Goal: Task Accomplishment & Management: Manage account settings

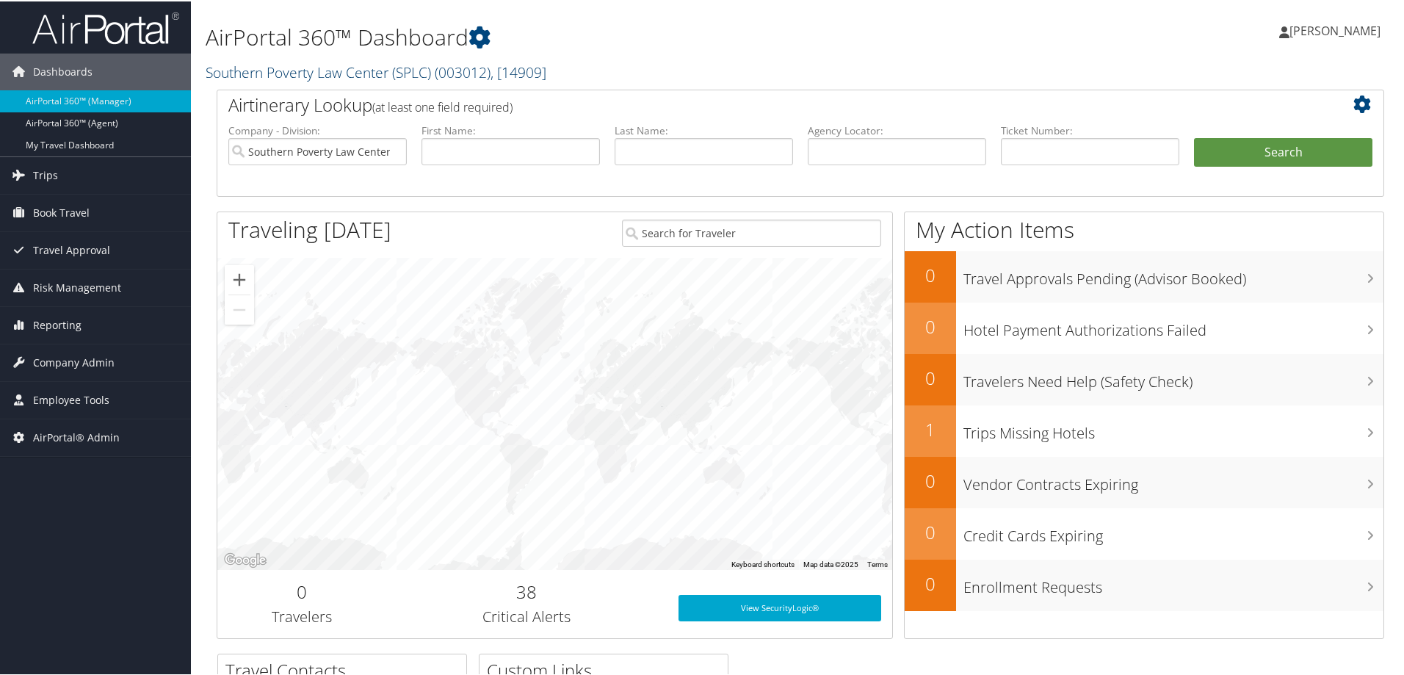
click at [299, 72] on link "Southern Poverty Law Center (SPLC) ( 003012 ) , [ 14909 ]" at bounding box center [376, 71] width 341 height 20
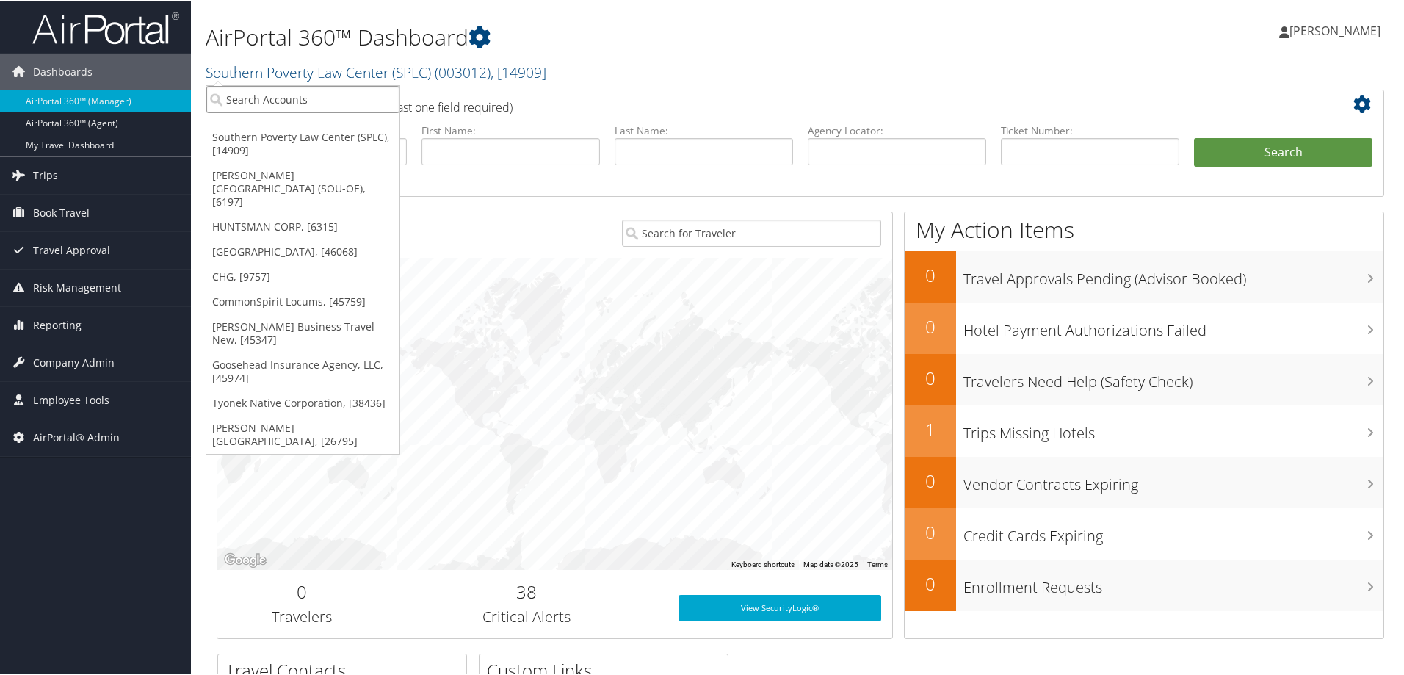
click at [296, 97] on input "search" at bounding box center [302, 97] width 193 height 27
type input "sola"
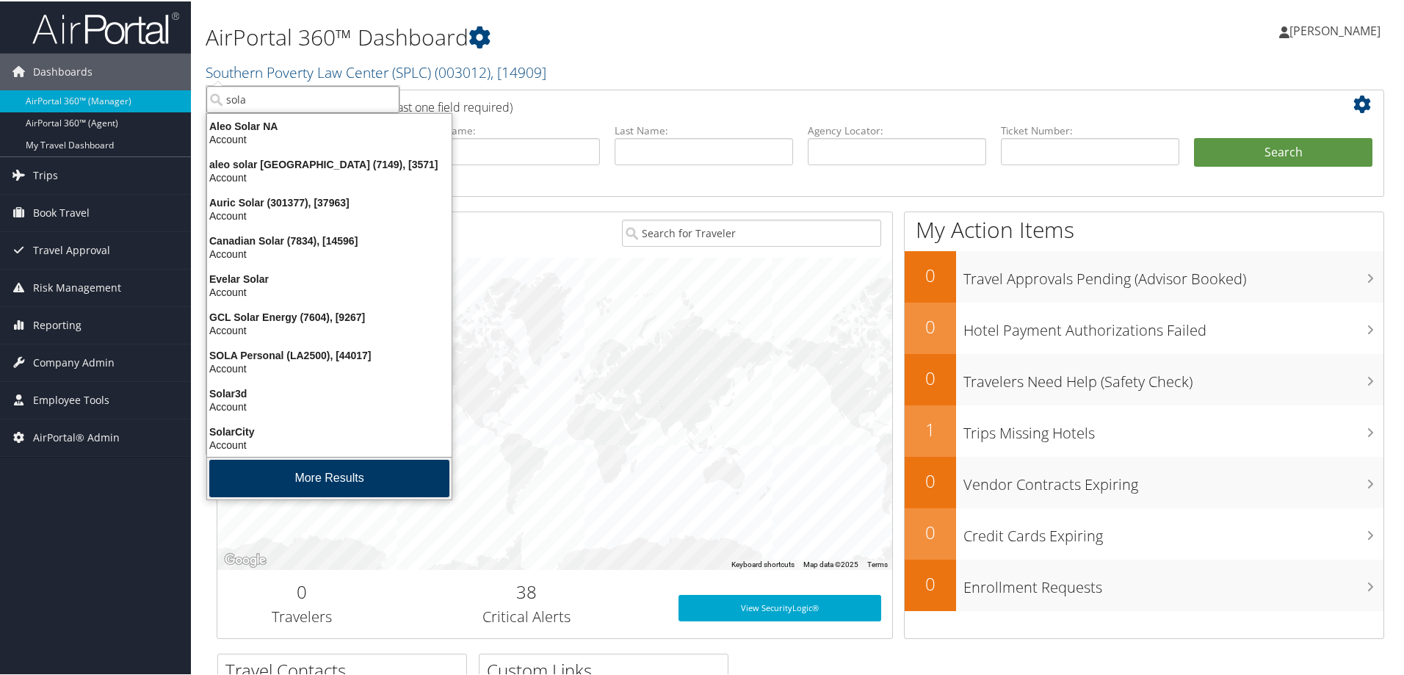
click at [245, 472] on button "More Results" at bounding box center [329, 476] width 240 height 37
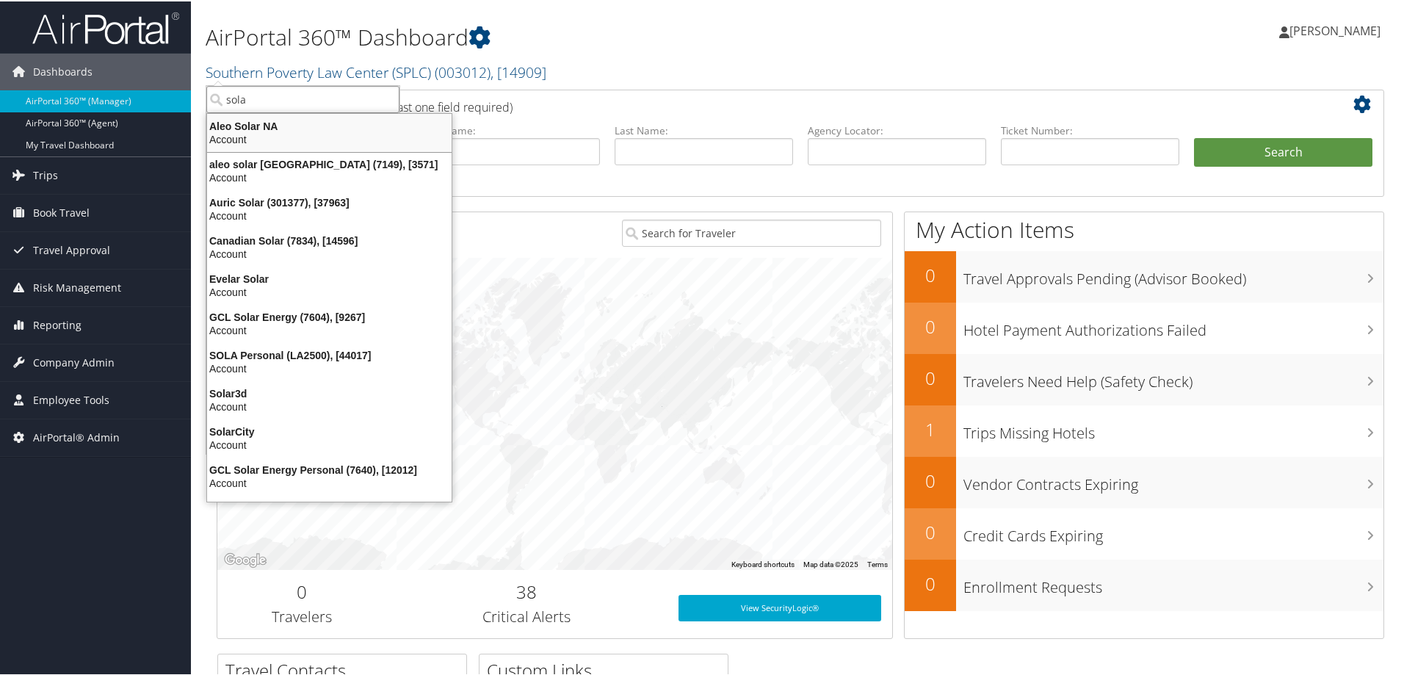
drag, startPoint x: 259, startPoint y: 94, endPoint x: 245, endPoint y: 90, distance: 13.9
click at [245, 90] on input "sola" at bounding box center [302, 97] width 193 height 27
type input "state of l"
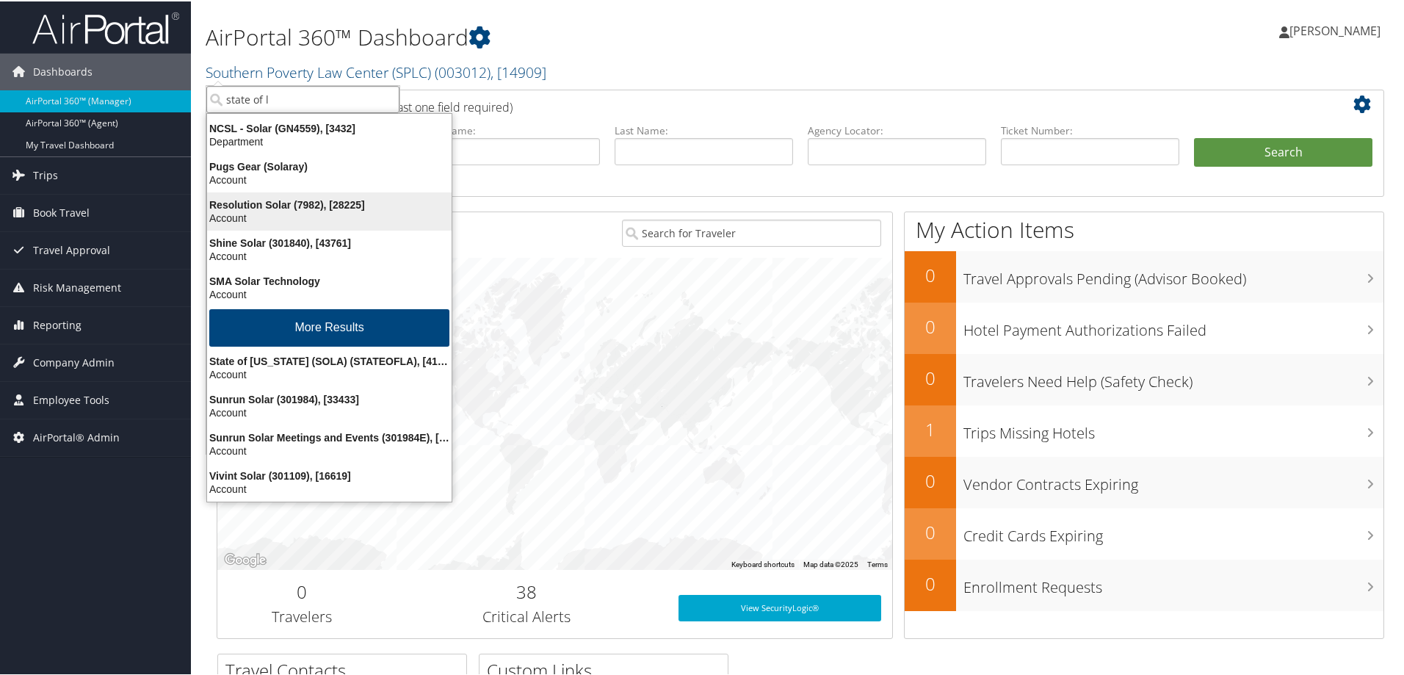
scroll to position [497, 0]
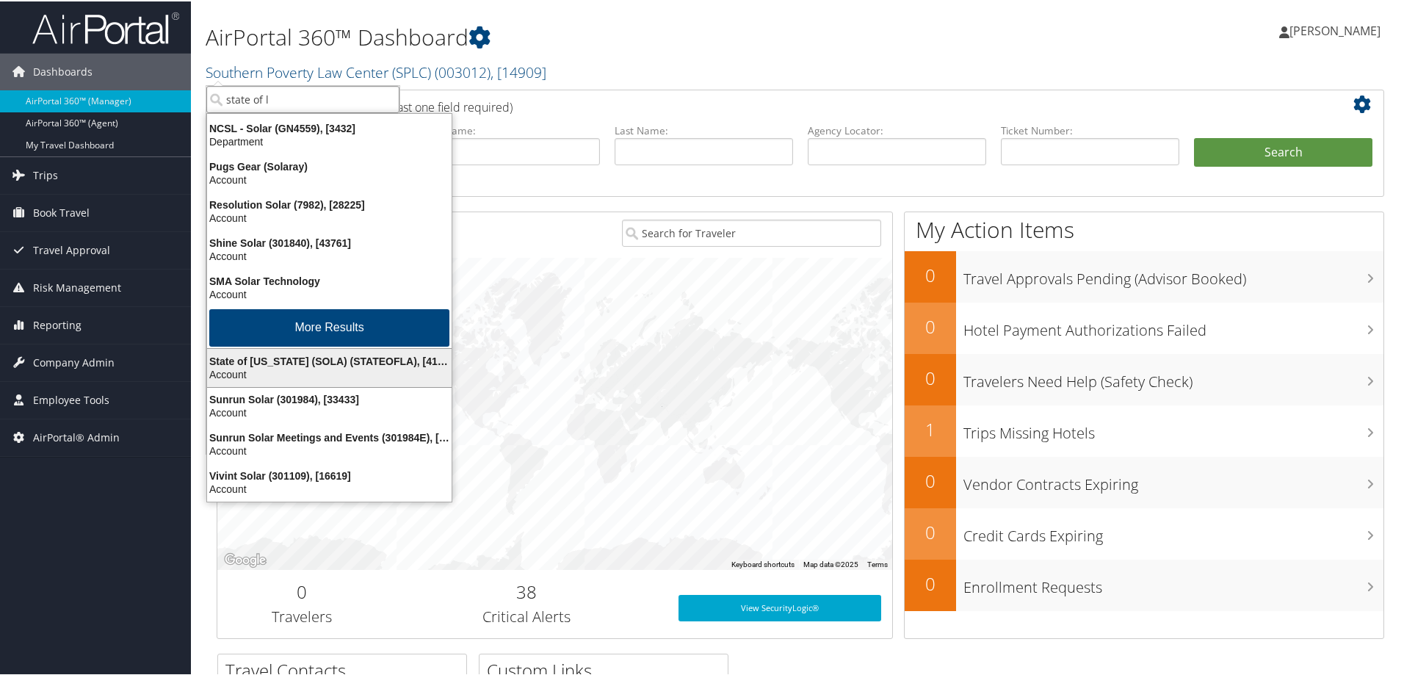
click at [279, 354] on div "State of [US_STATE] (SOLA) (STATEOFLA), [41874]" at bounding box center [329, 359] width 262 height 13
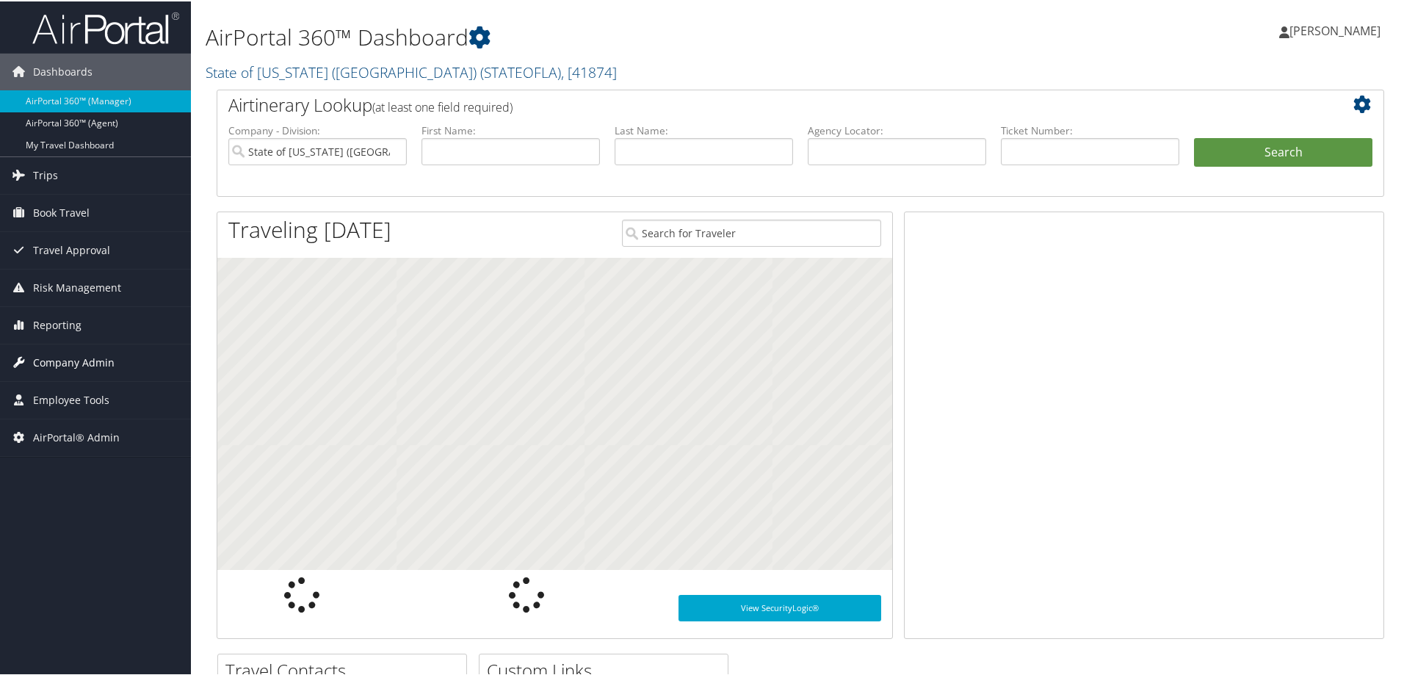
click at [73, 366] on span "Company Admin" at bounding box center [74, 361] width 82 height 37
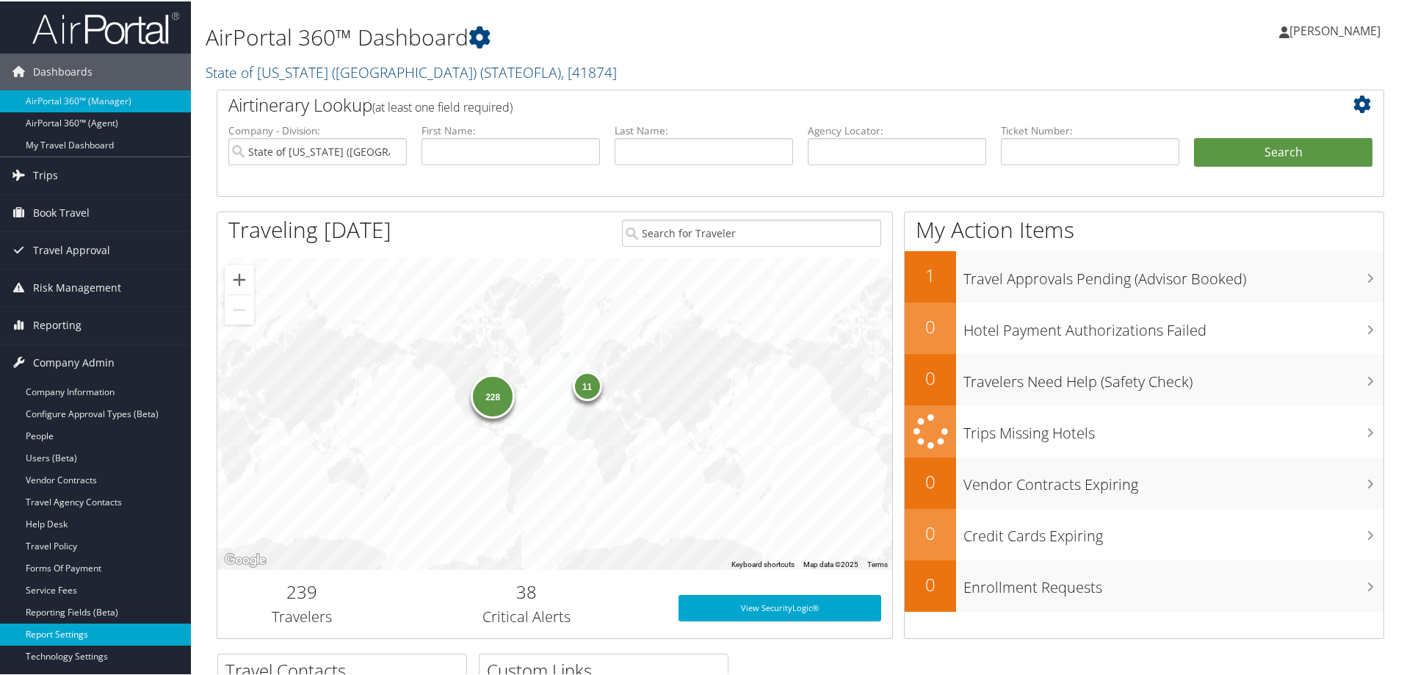
click at [49, 632] on link "Report Settings" at bounding box center [95, 633] width 191 height 22
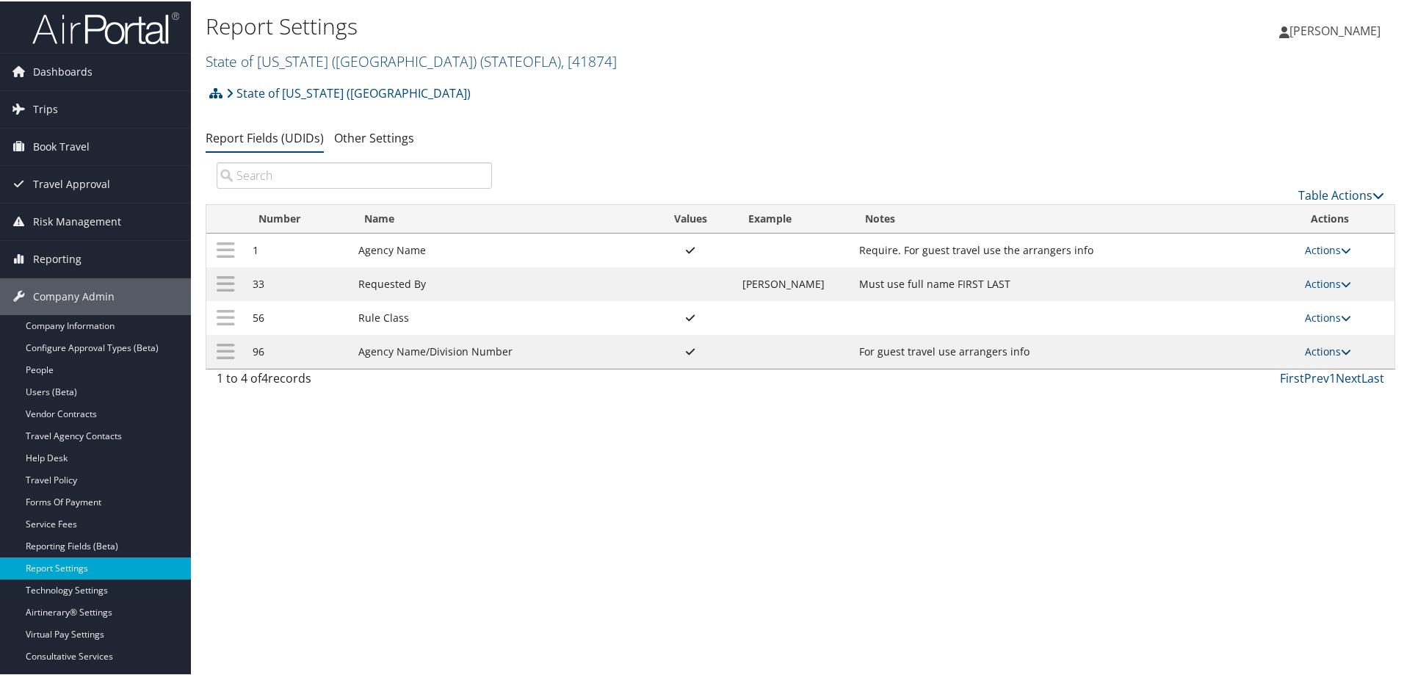
click at [1320, 346] on link "Actions" at bounding box center [1328, 350] width 46 height 14
click at [1275, 370] on link "Update Report Field Values" at bounding box center [1265, 372] width 159 height 25
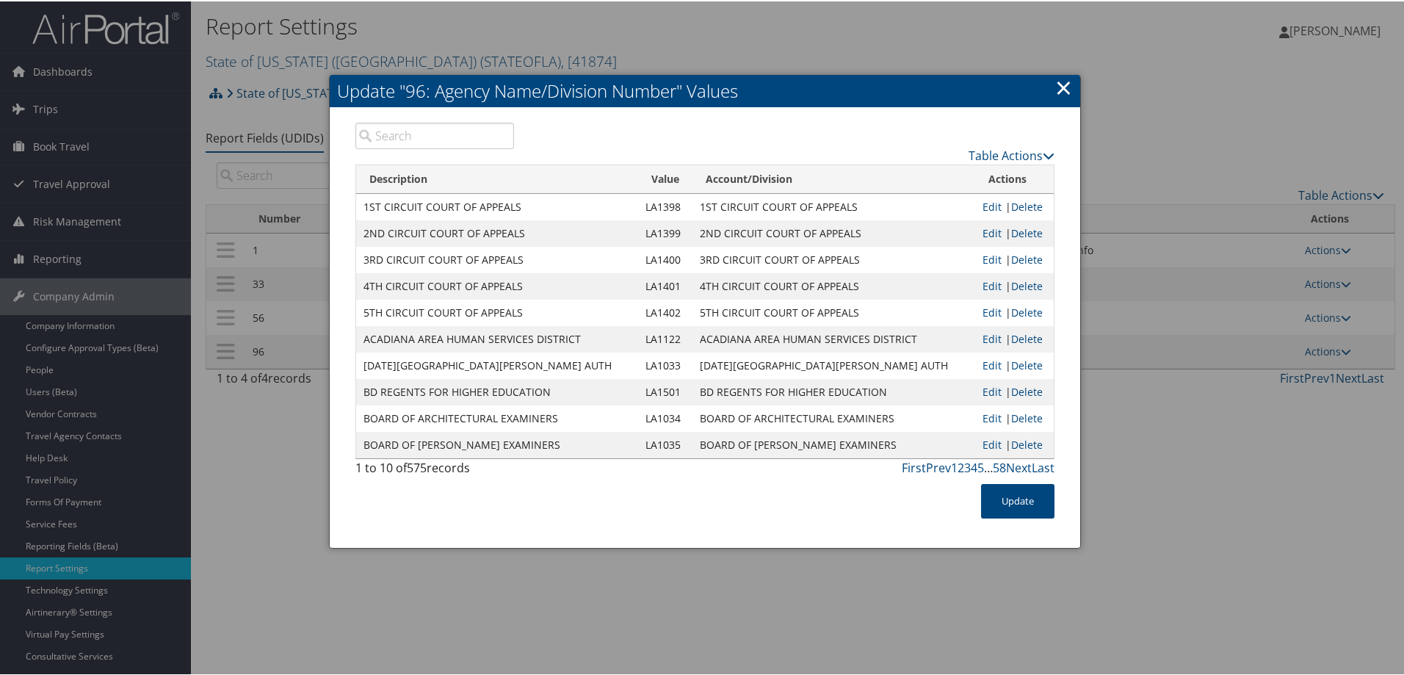
click at [1067, 89] on link "×" at bounding box center [1064, 85] width 17 height 29
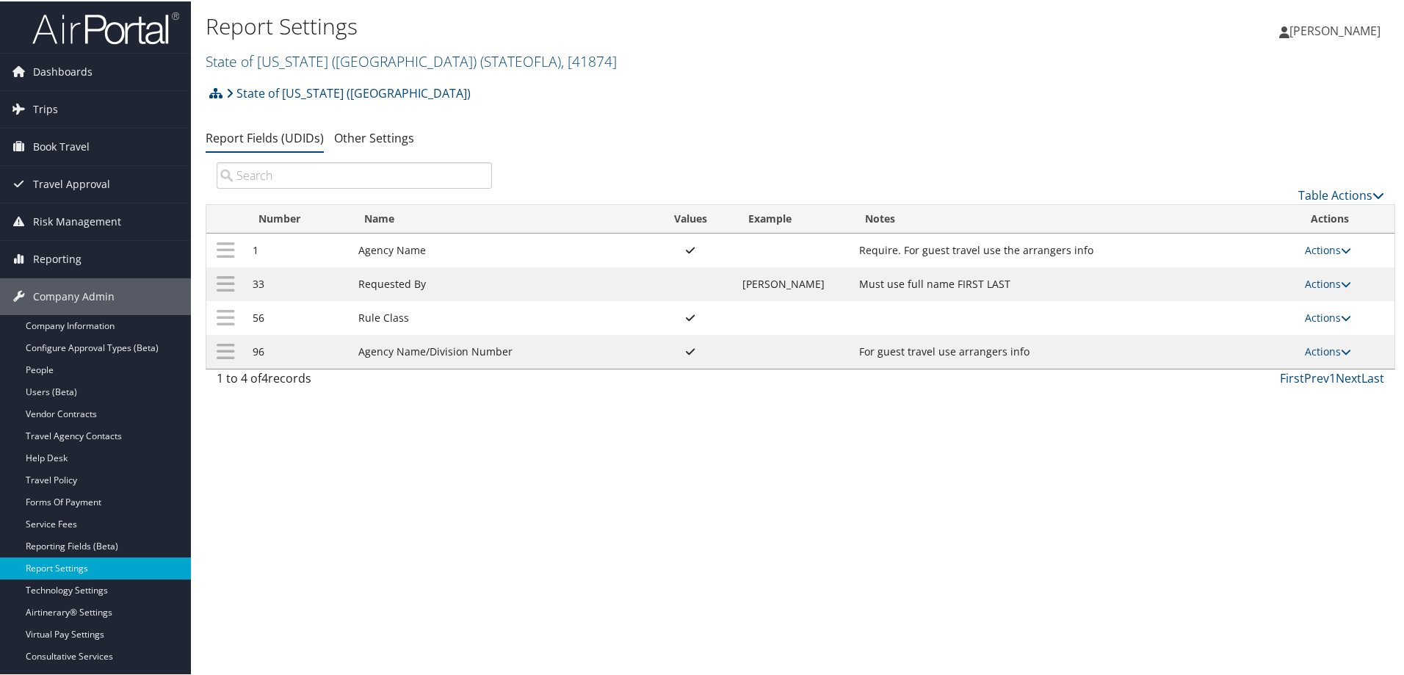
drag, startPoint x: 1325, startPoint y: 352, endPoint x: 1295, endPoint y: 355, distance: 30.3
click at [1325, 352] on link "Actions" at bounding box center [1328, 350] width 46 height 14
click at [1257, 367] on link "Update Report Field Values" at bounding box center [1265, 372] width 159 height 25
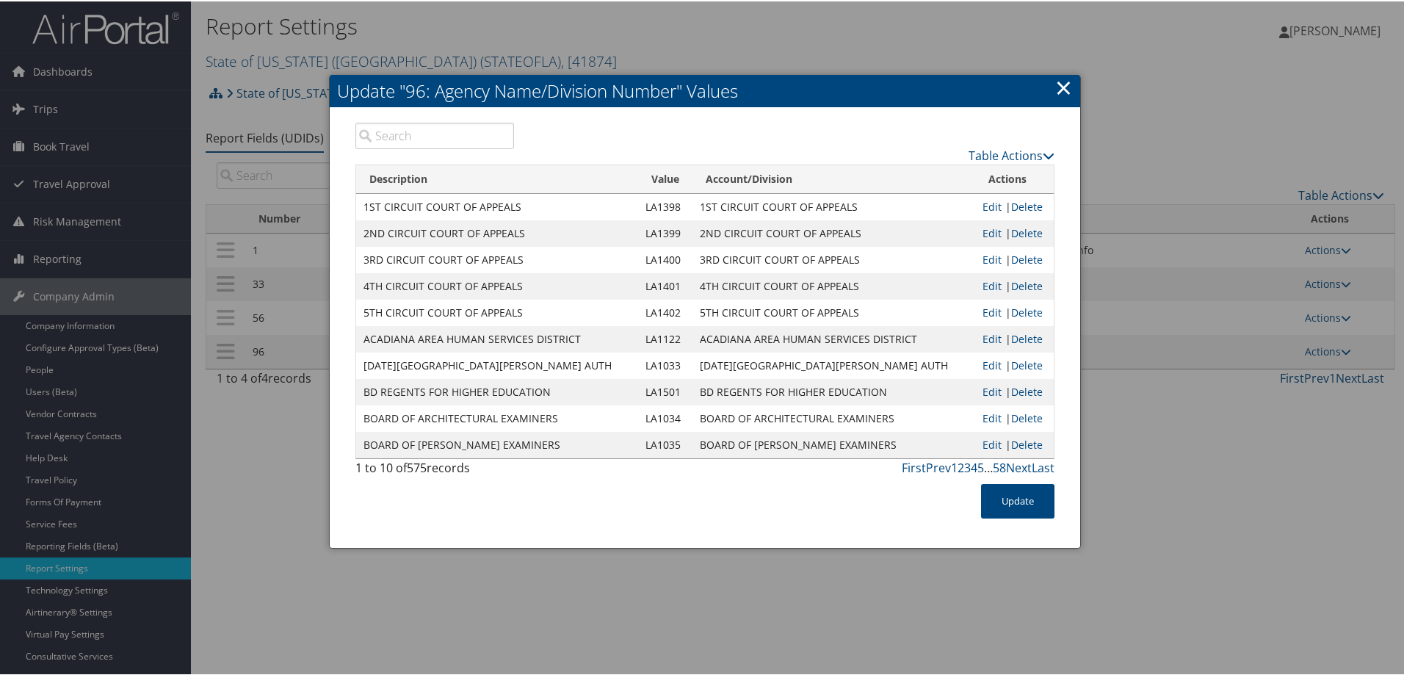
click at [1066, 89] on link "×" at bounding box center [1064, 85] width 17 height 29
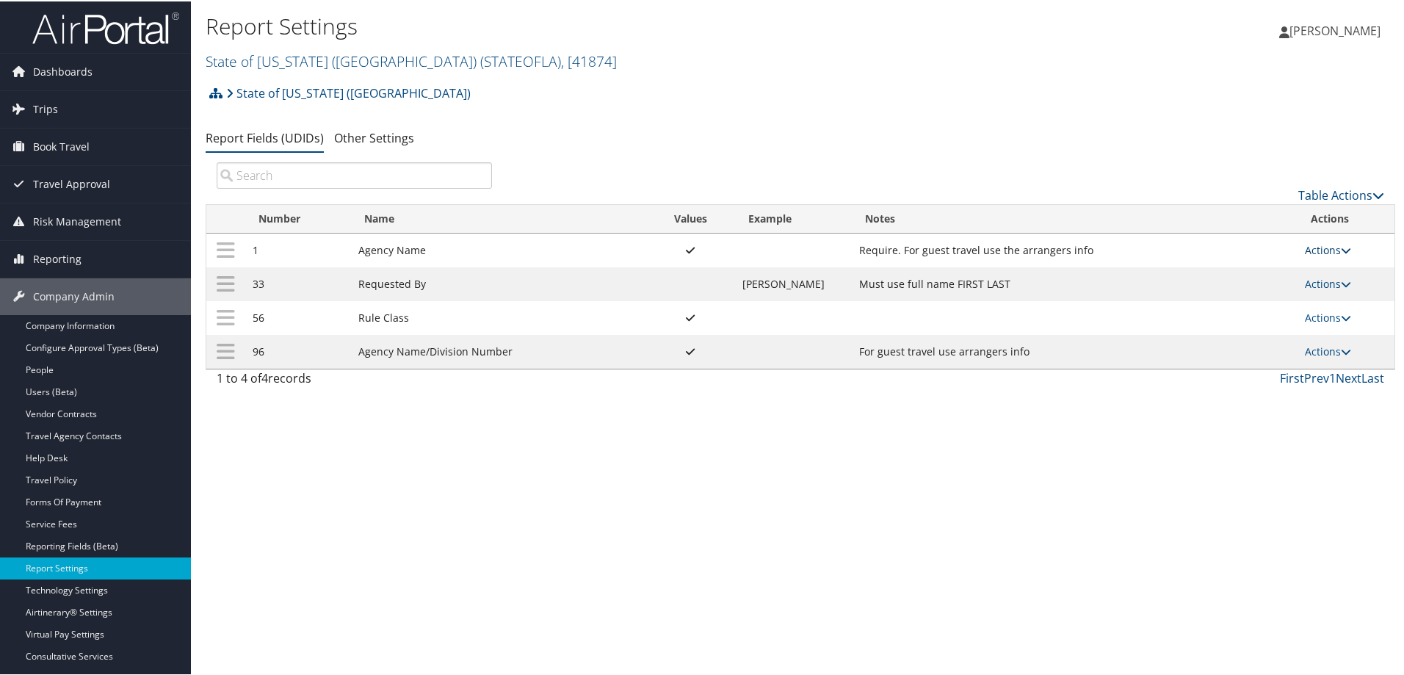
click at [1316, 249] on link "Actions" at bounding box center [1328, 249] width 46 height 14
click at [1226, 281] on link "Update Report Field Values" at bounding box center [1265, 271] width 159 height 25
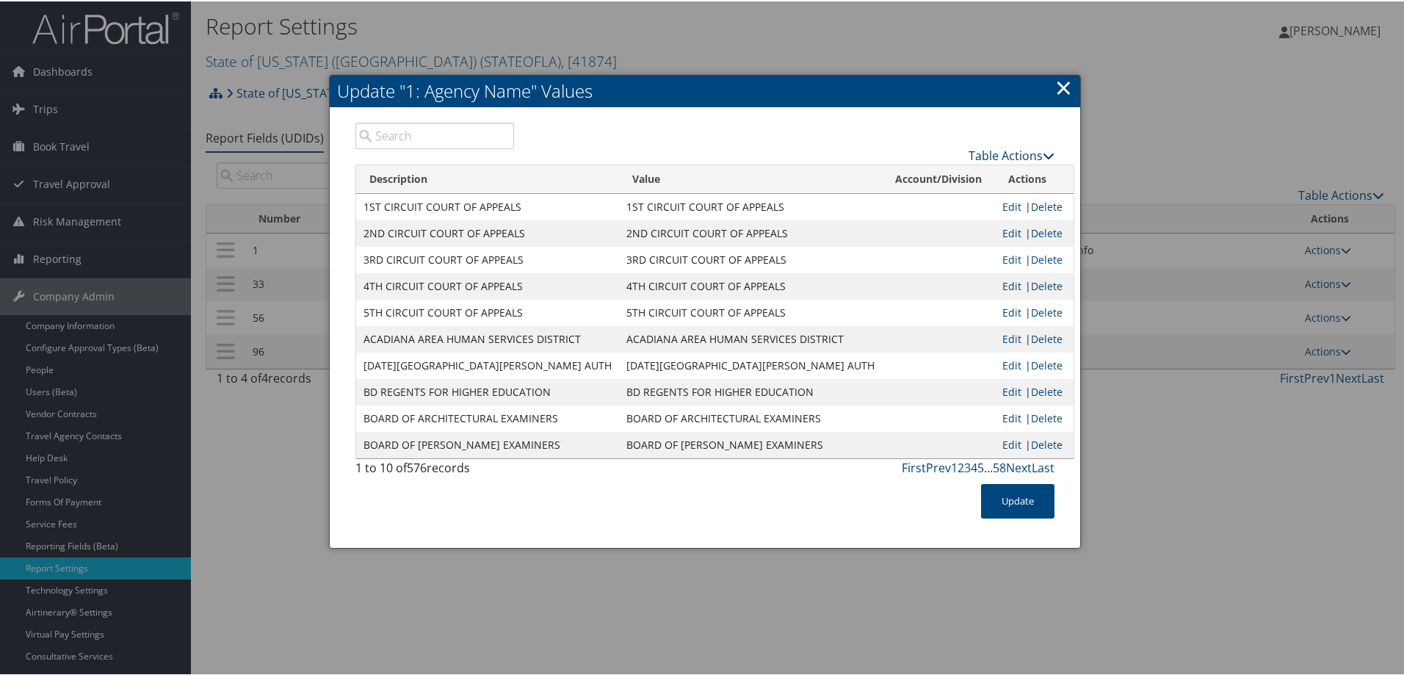
click at [1007, 156] on link "Table Actions" at bounding box center [1012, 154] width 86 height 16
click at [920, 233] on link "Page Length" at bounding box center [954, 226] width 193 height 25
drag, startPoint x: 865, startPoint y: 250, endPoint x: 881, endPoint y: 281, distance: 34.8
click at [866, 251] on link "100" at bounding box center [954, 253] width 193 height 25
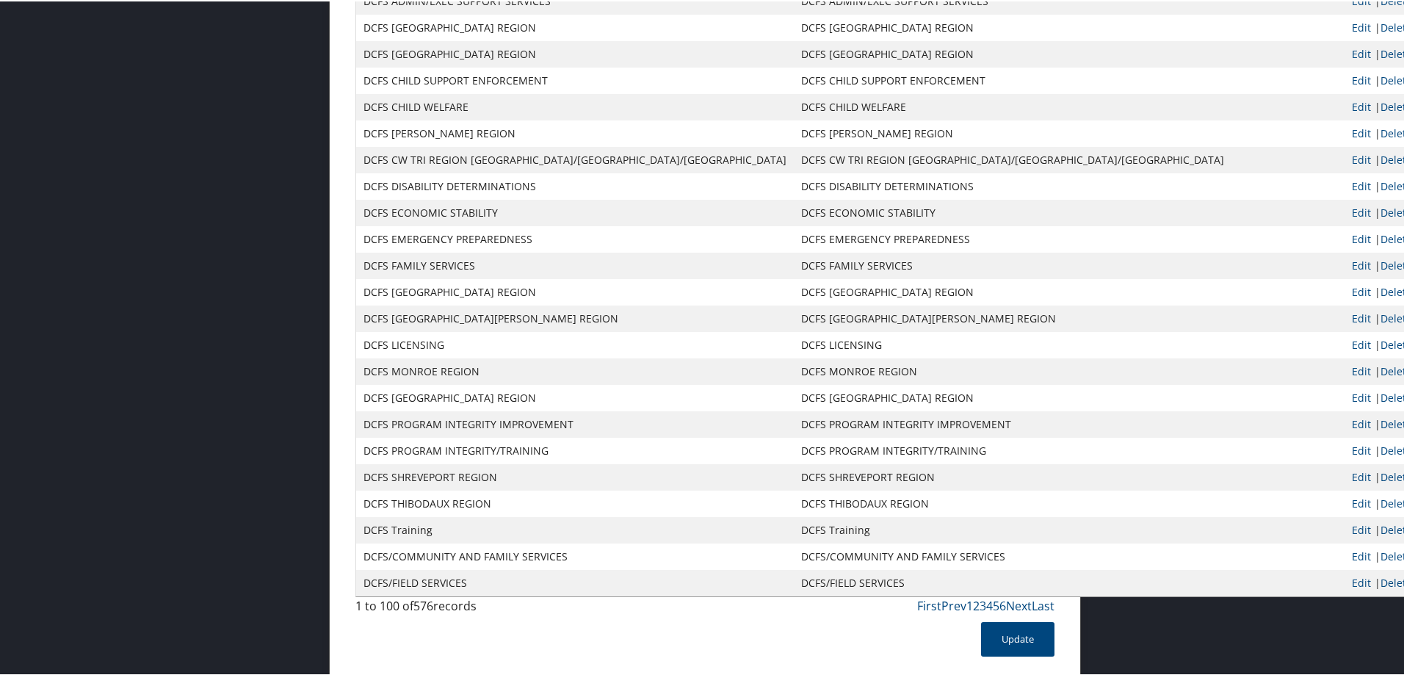
scroll to position [2252, 0]
